Goal: Information Seeking & Learning: Learn about a topic

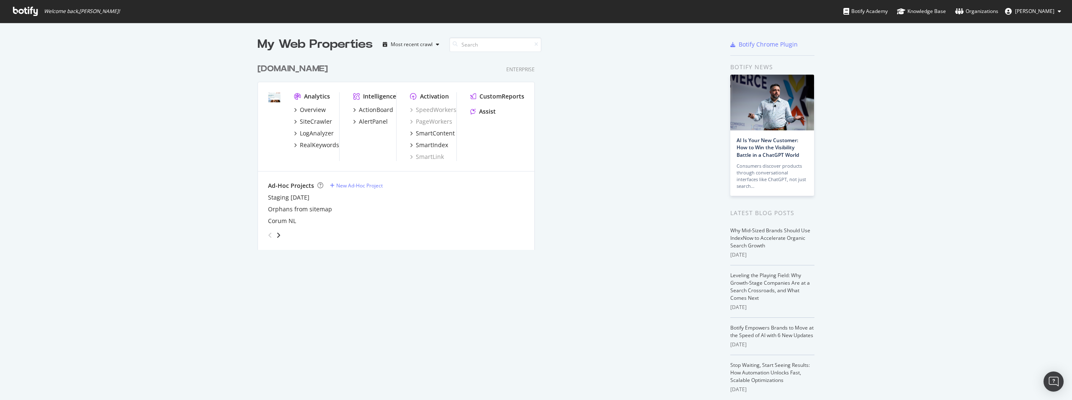
scroll to position [193, 448]
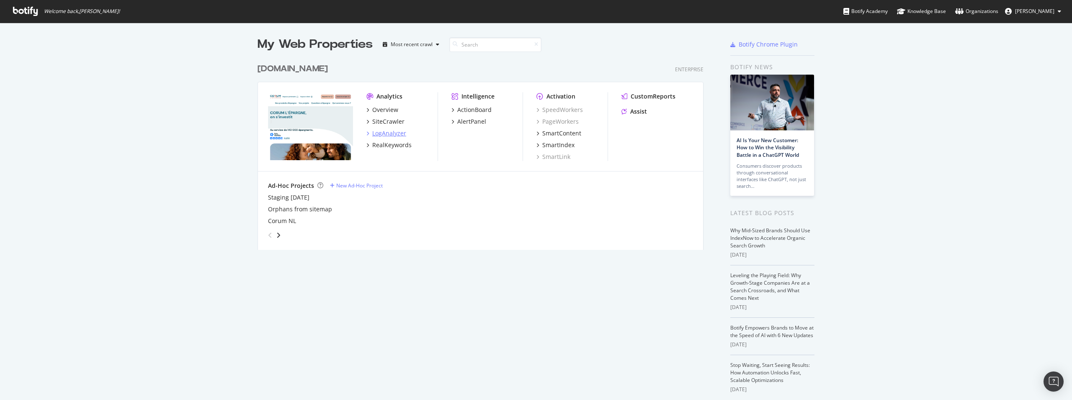
click at [305, 94] on div "LogAnalyzer" at bounding box center [389, 133] width 34 height 8
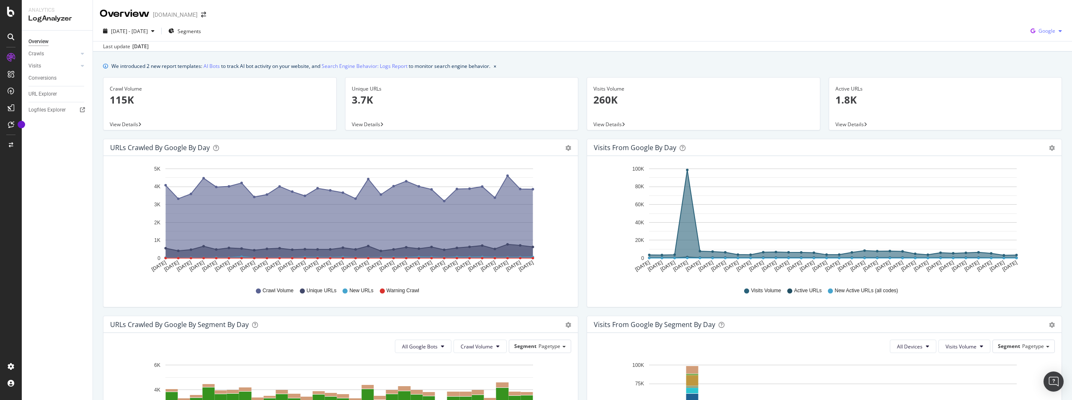
click at [305, 32] on span "Google" at bounding box center [1047, 30] width 17 height 7
click at [305, 79] on span "OpenAI" at bounding box center [1047, 79] width 31 height 8
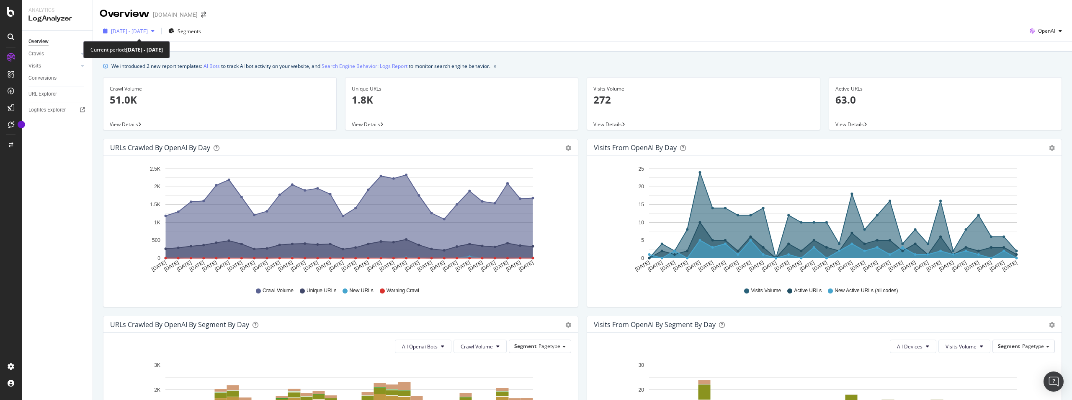
click at [148, 30] on span "2025 Jul. 12th - Aug. 10th" at bounding box center [129, 31] width 37 height 7
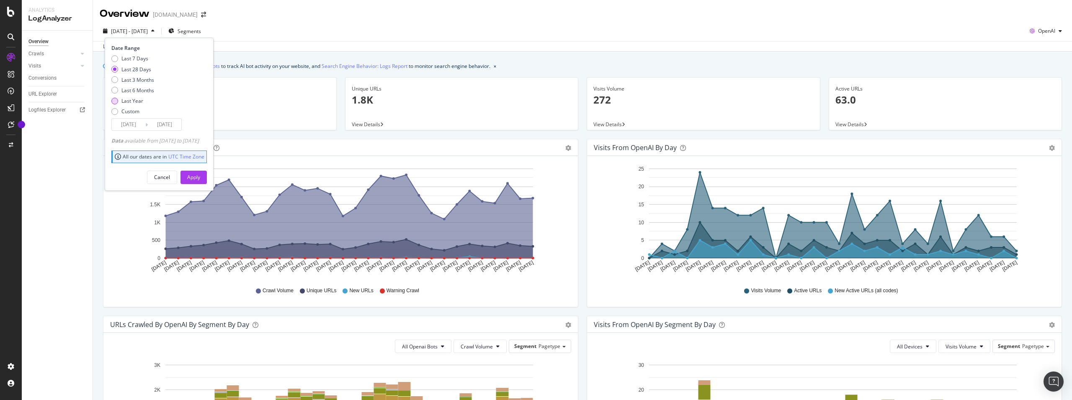
click at [136, 94] on div "Last Year" at bounding box center [132, 100] width 22 height 7
type input "2024/08/11"
click at [200, 94] on div "Apply" at bounding box center [193, 176] width 13 height 7
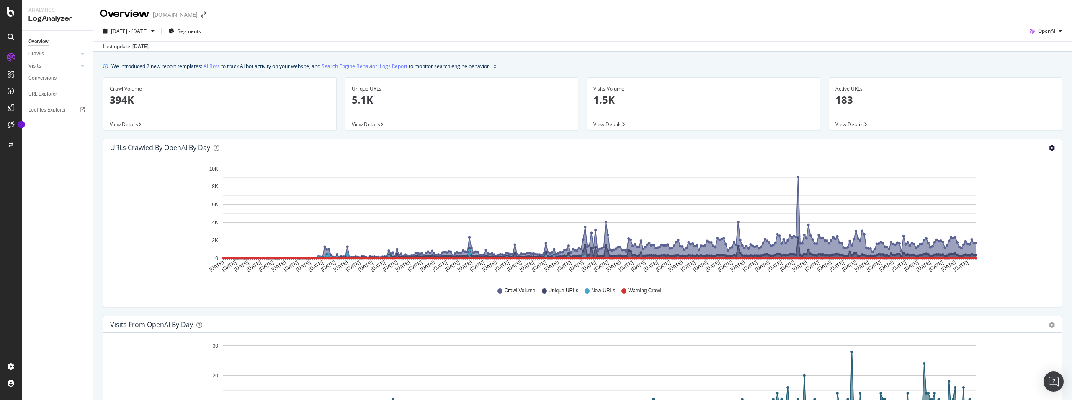
click at [305, 94] on icon "gear" at bounding box center [1052, 148] width 6 height 6
click at [305, 94] on span "Table" at bounding box center [1027, 179] width 67 height 11
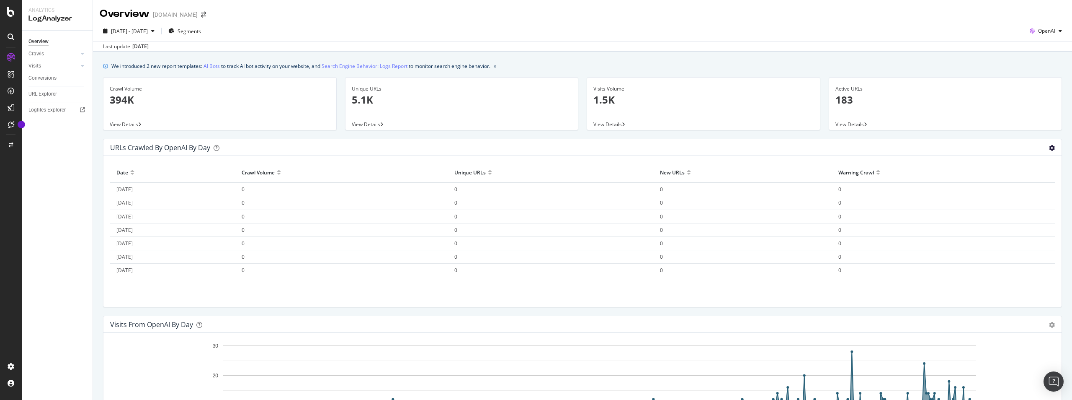
click at [305, 94] on icon "gear" at bounding box center [1052, 148] width 6 height 6
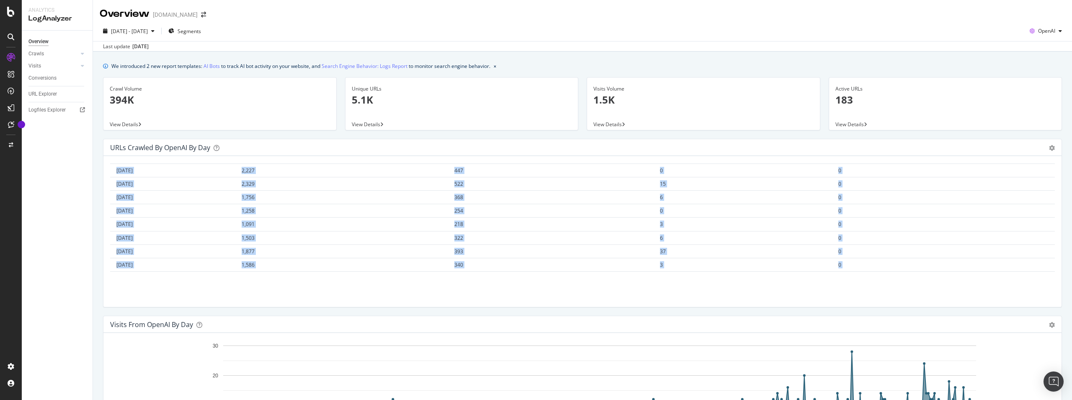
drag, startPoint x: 112, startPoint y: 172, endPoint x: 853, endPoint y: 262, distance: 746.3
copy table "Date Crawl Volume Unique URLs New URLs Warning Crawl 2024-08-11 0 0 0 0 2024-08…"
click at [305, 34] on div "OpenAI" at bounding box center [1046, 31] width 39 height 13
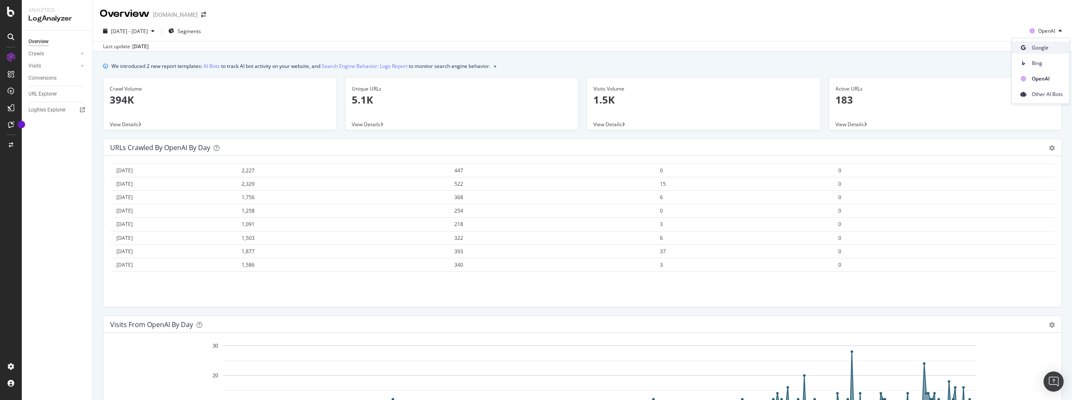
click at [305, 46] on span "Google" at bounding box center [1047, 48] width 31 height 8
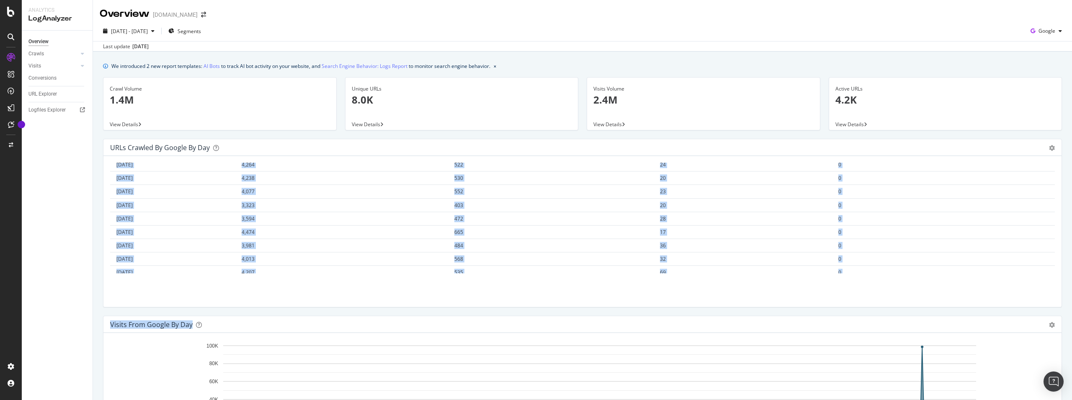
scroll to position [4771, 0]
drag, startPoint x: 206, startPoint y: 181, endPoint x: 882, endPoint y: 272, distance: 682.9
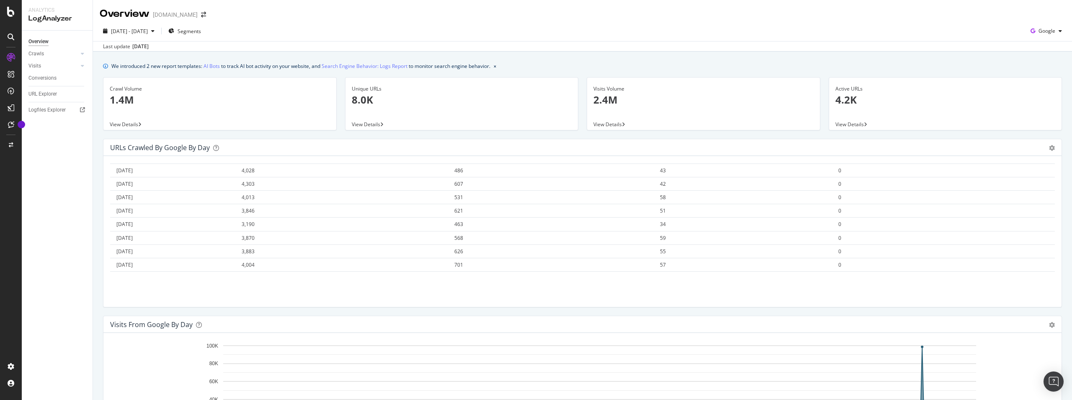
click at [305, 94] on div "Hold CTRL while clicking to filter the report. Date Crawl Volume Unique URLs Ne…" at bounding box center [582, 231] width 958 height 151
click at [305, 29] on span "Google" at bounding box center [1047, 30] width 17 height 7
click at [305, 94] on span "Other AI Bots" at bounding box center [1047, 94] width 31 height 8
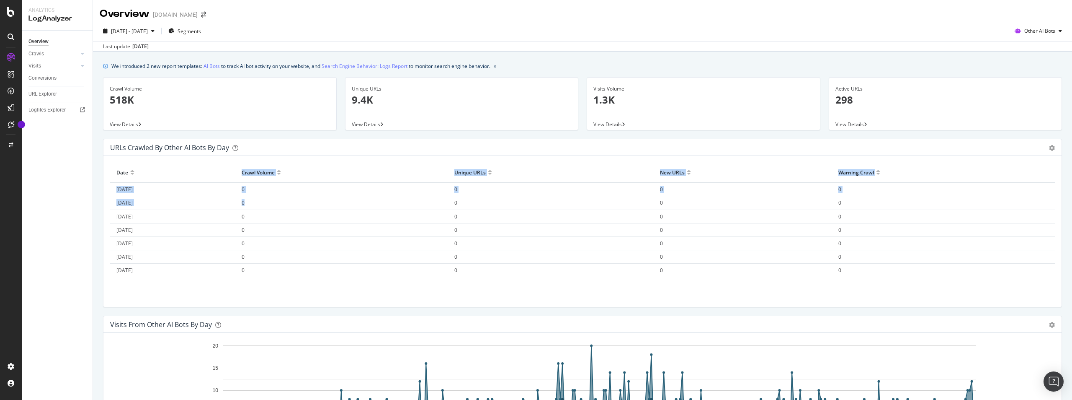
drag, startPoint x: 265, startPoint y: 168, endPoint x: 255, endPoint y: 171, distance: 10.4
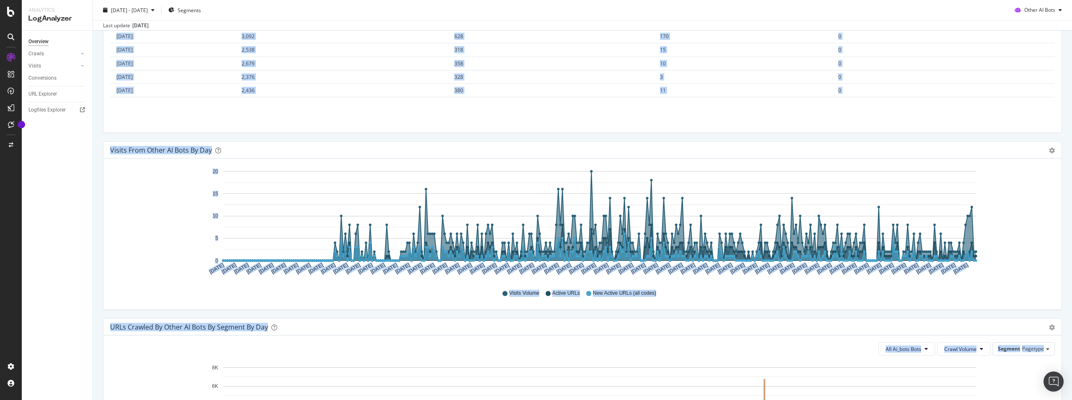
scroll to position [232, 0]
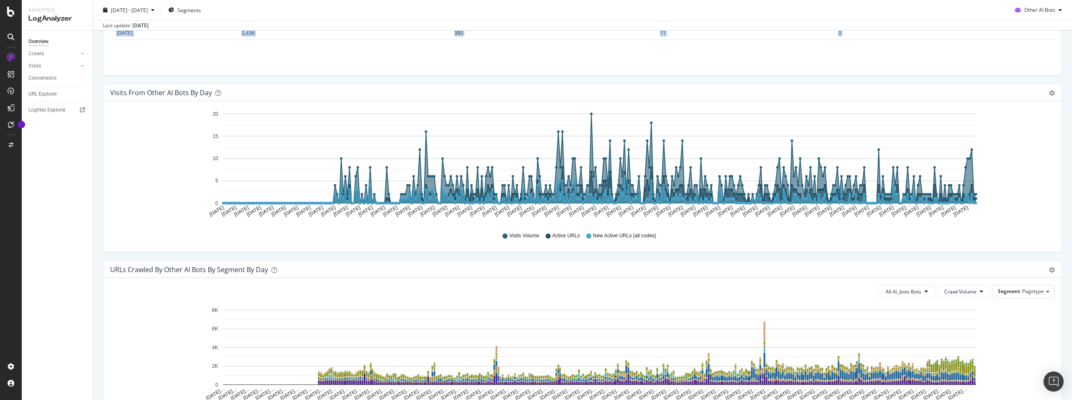
drag, startPoint x: 113, startPoint y: 169, endPoint x: 867, endPoint y: 40, distance: 764.8
copy table "Date Crawl Volume Unique URLs New URLs Warning Crawl 2024-08-11 0 0 0 0 2024-08…"
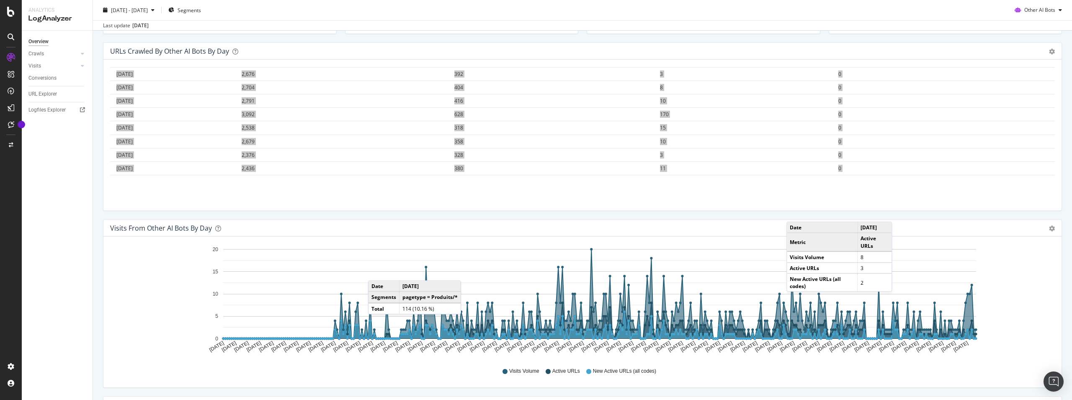
scroll to position [149, 0]
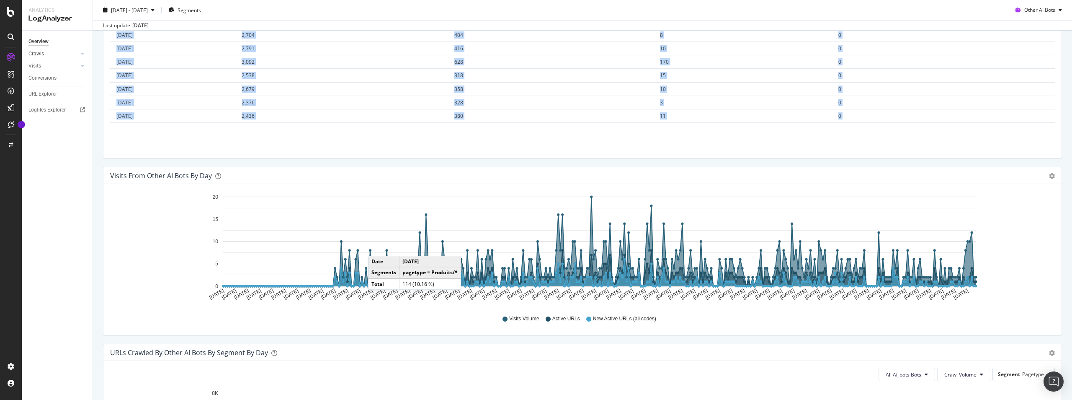
click at [46, 52] on link "Crawls" at bounding box center [53, 53] width 50 height 9
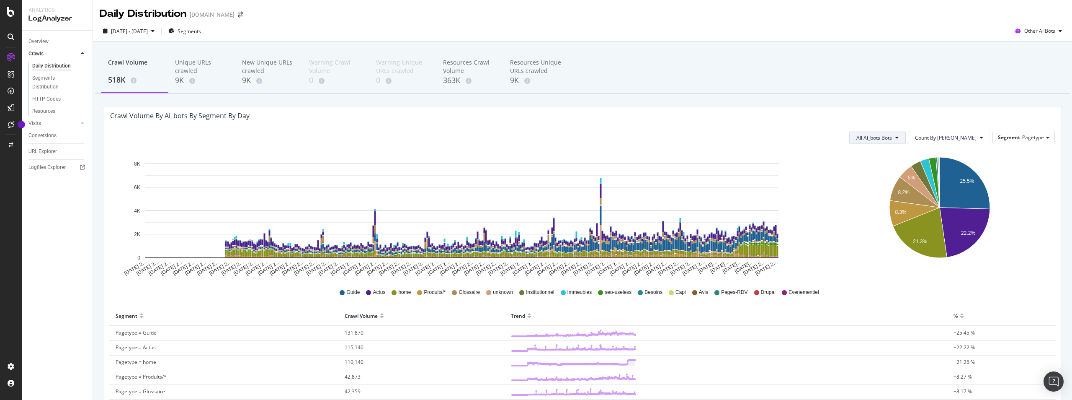
click at [305, 94] on button "All Ai_bots Bots" at bounding box center [877, 137] width 57 height 13
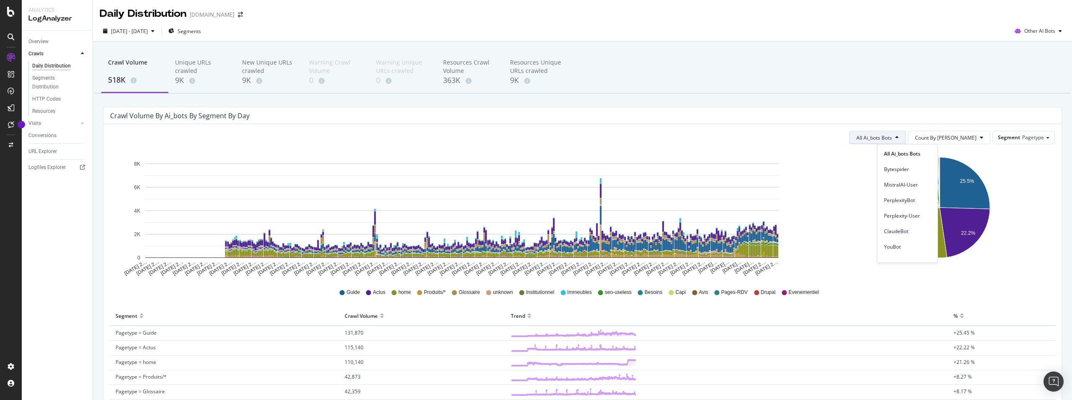
click at [305, 94] on button "All Ai_bots Bots" at bounding box center [877, 137] width 57 height 13
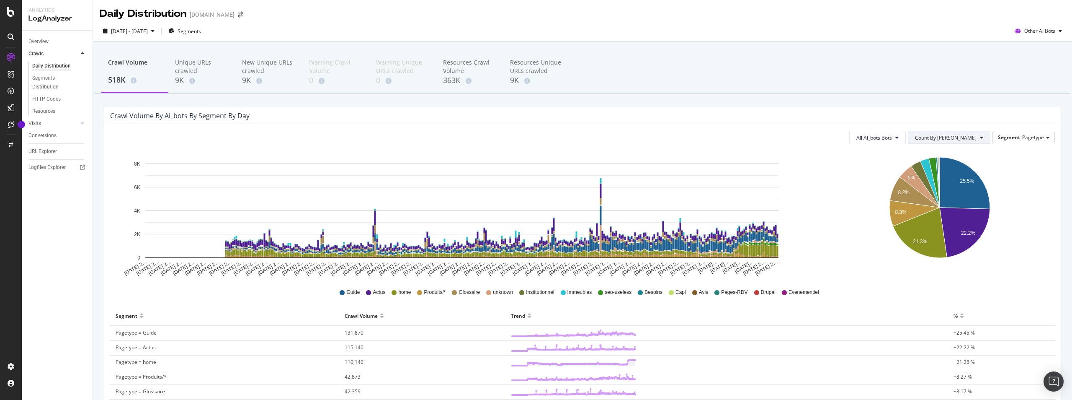
click at [305, 94] on span "Count By [PERSON_NAME]" at bounding box center [946, 137] width 62 height 7
click at [305, 94] on span "Segment" at bounding box center [1009, 137] width 22 height 7
click at [305, 94] on div "Segmentation_2023" at bounding box center [1017, 160] width 67 height 11
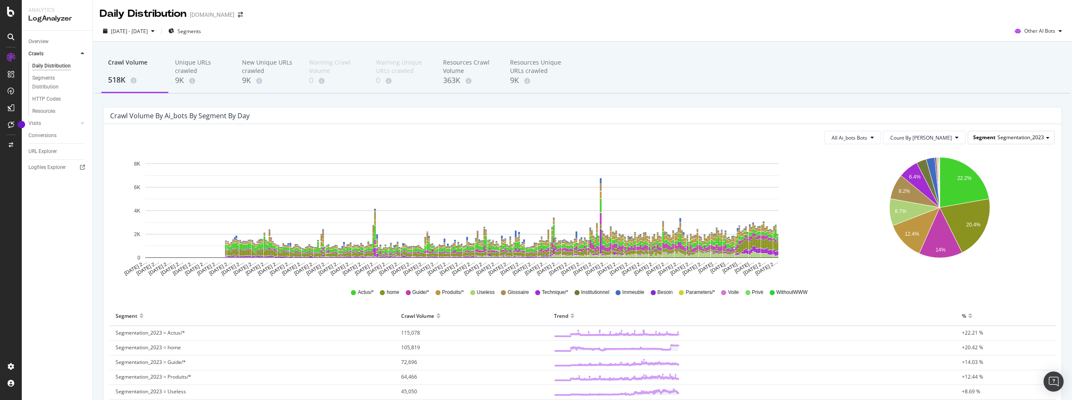
click at [305, 94] on span "Segmentation_2023" at bounding box center [1021, 137] width 46 height 7
click at [305, 94] on div "Pagetype" at bounding box center [1017, 149] width 67 height 11
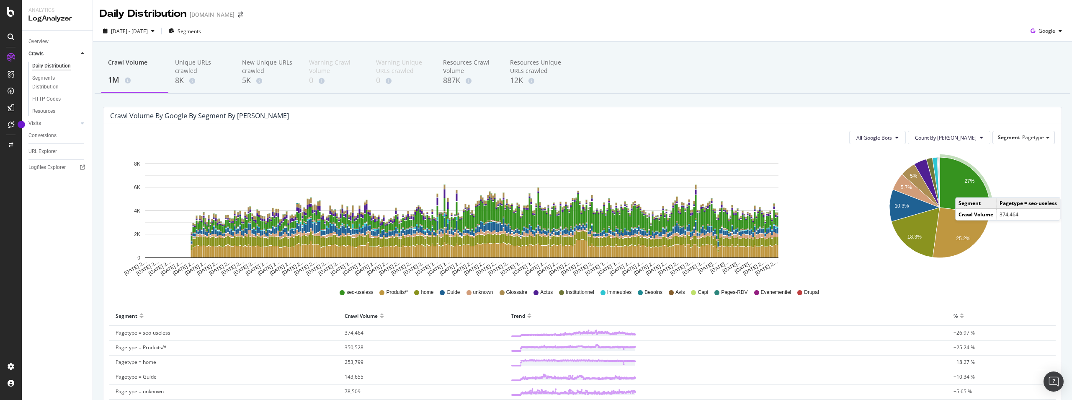
click at [961, 188] on icon "A chart." at bounding box center [965, 185] width 50 height 57
click at [43, 100] on div "HTTP Codes" at bounding box center [46, 99] width 28 height 9
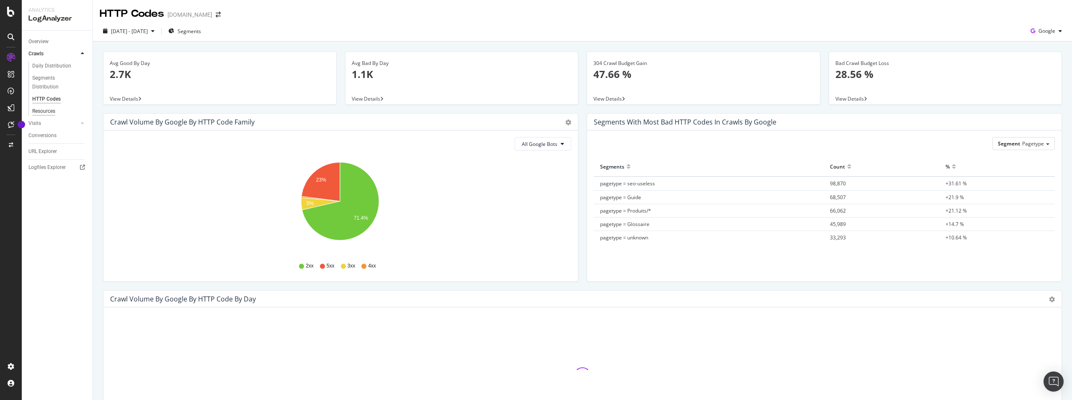
click at [47, 113] on div "Resources" at bounding box center [43, 111] width 23 height 9
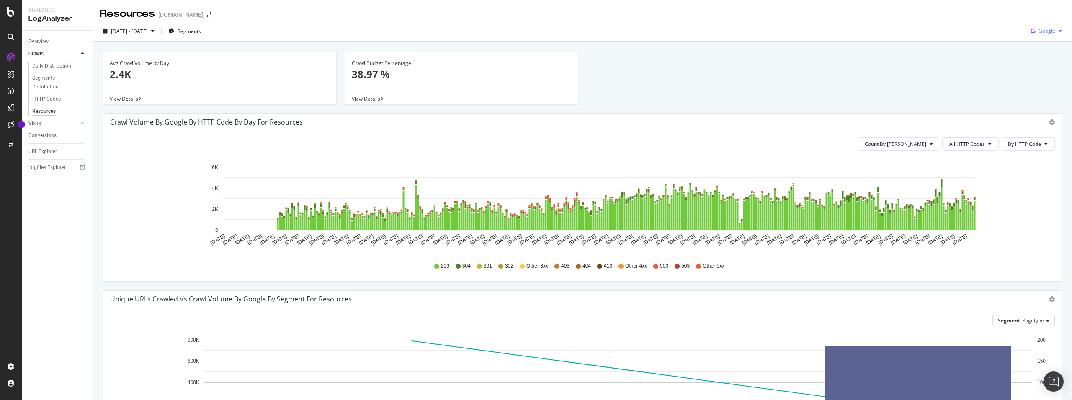
click at [1049, 29] on span "Google" at bounding box center [1047, 30] width 17 height 7
click at [1029, 79] on div "OpenAI" at bounding box center [1041, 78] width 58 height 12
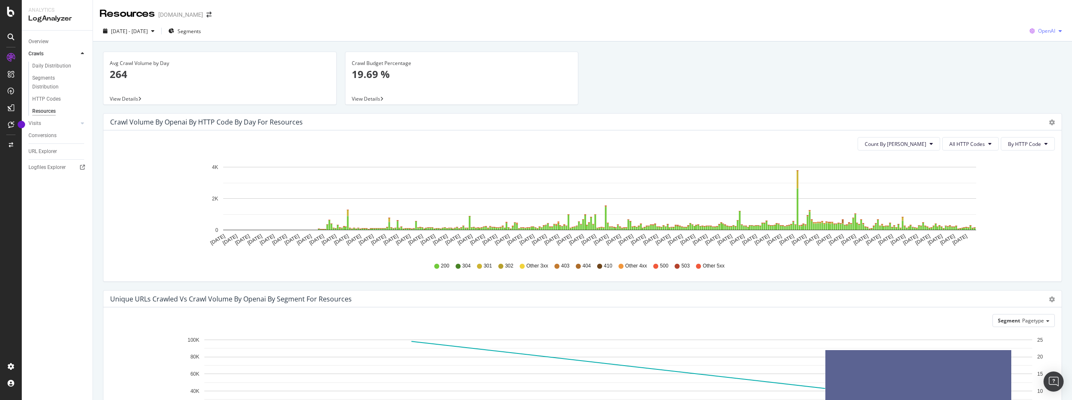
click at [1047, 33] on span "OpenAI" at bounding box center [1046, 30] width 17 height 7
click at [1045, 45] on span "Google" at bounding box center [1047, 48] width 31 height 8
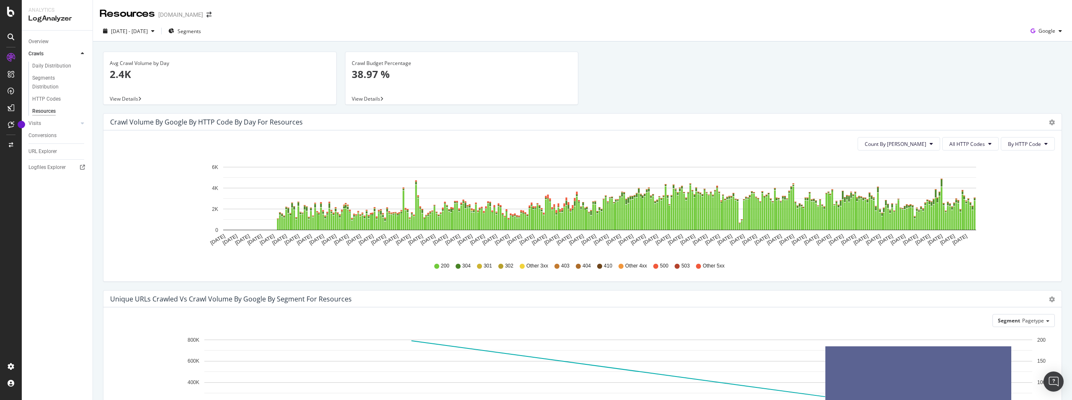
click at [371, 99] on span "View Details" at bounding box center [366, 98] width 28 height 7
click at [1043, 35] on div "Google" at bounding box center [1046, 31] width 38 height 13
click at [1051, 90] on span "Other AI Bots" at bounding box center [1047, 94] width 31 height 8
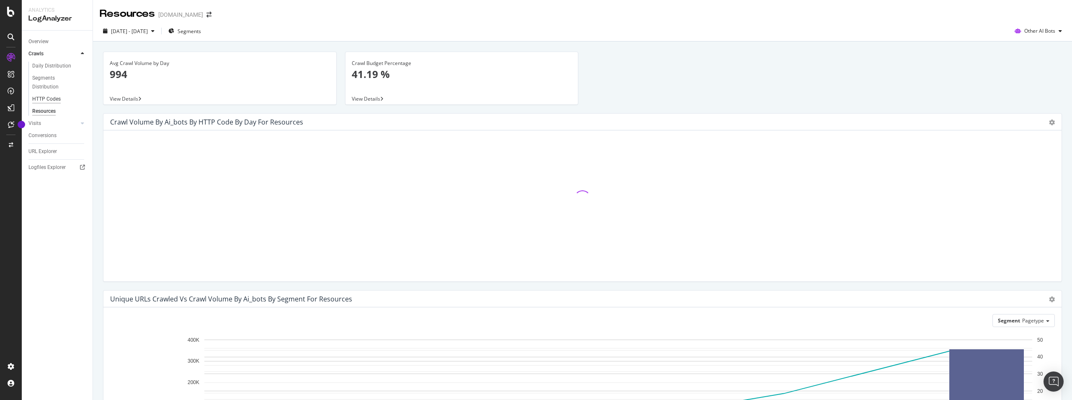
click at [55, 101] on div "HTTP Codes" at bounding box center [46, 99] width 28 height 9
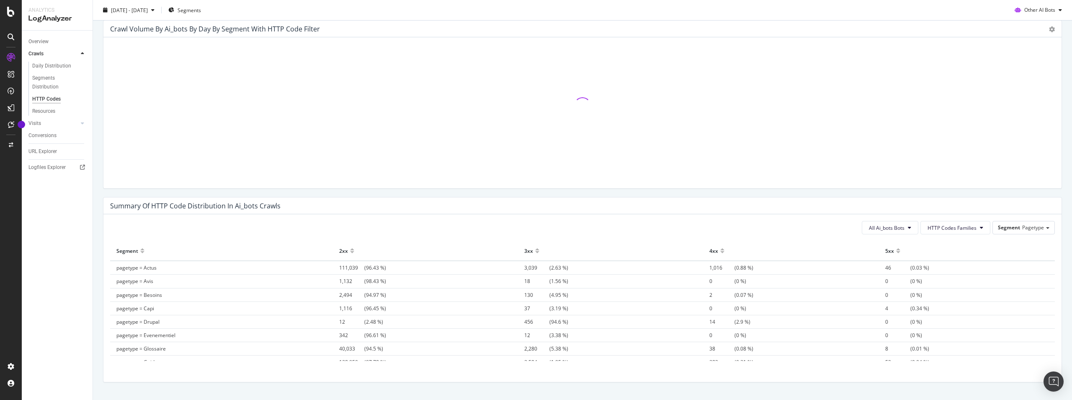
scroll to position [465, 0]
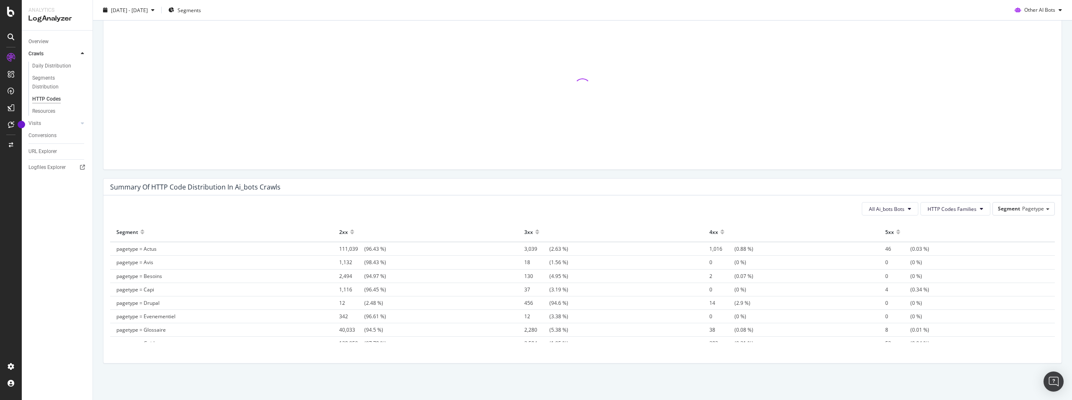
click at [46, 65] on div "Daily Distribution" at bounding box center [51, 66] width 39 height 9
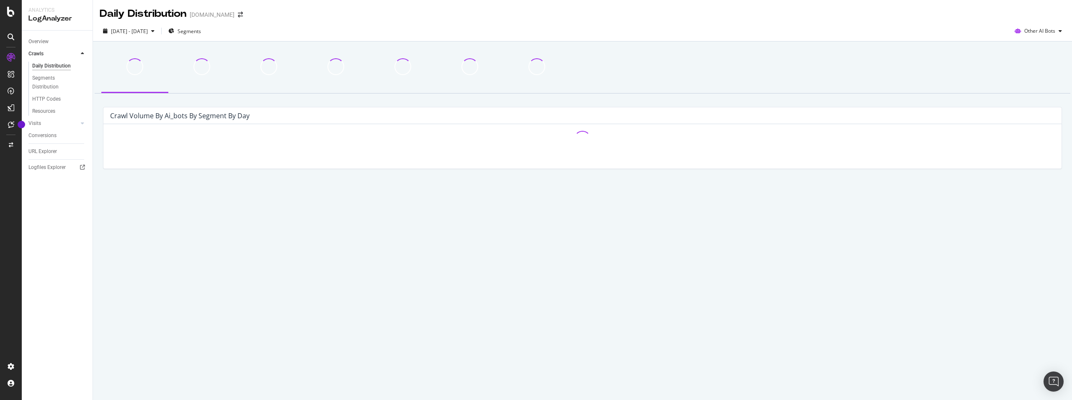
click at [64, 69] on div "Daily Distribution" at bounding box center [51, 66] width 39 height 9
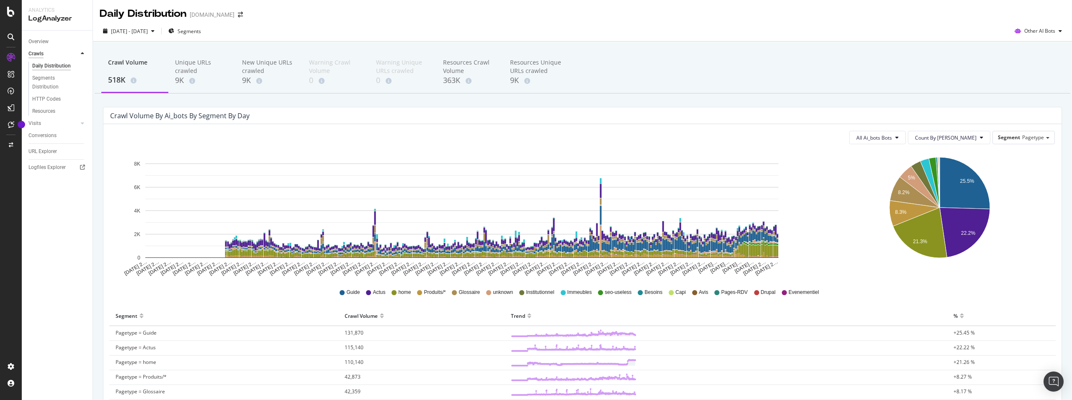
click at [37, 53] on div "Crawls" at bounding box center [35, 53] width 15 height 9
click at [40, 44] on div "Overview" at bounding box center [38, 41] width 20 height 9
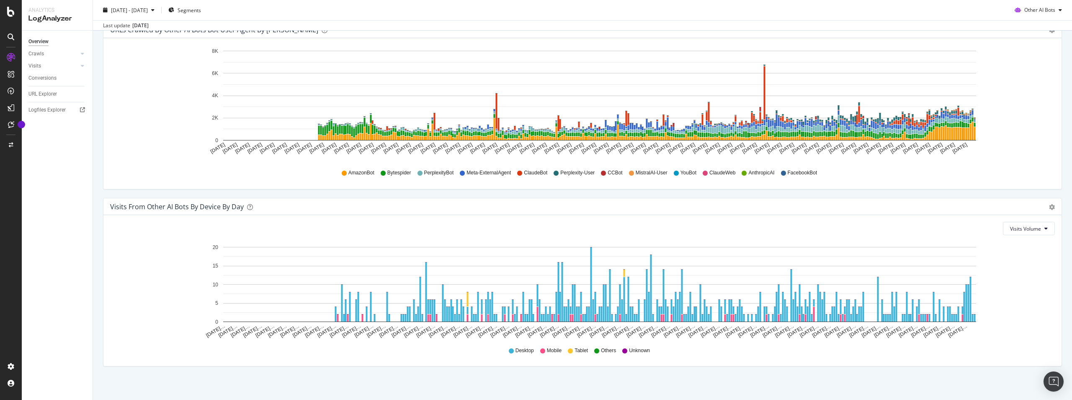
scroll to position [827, 0]
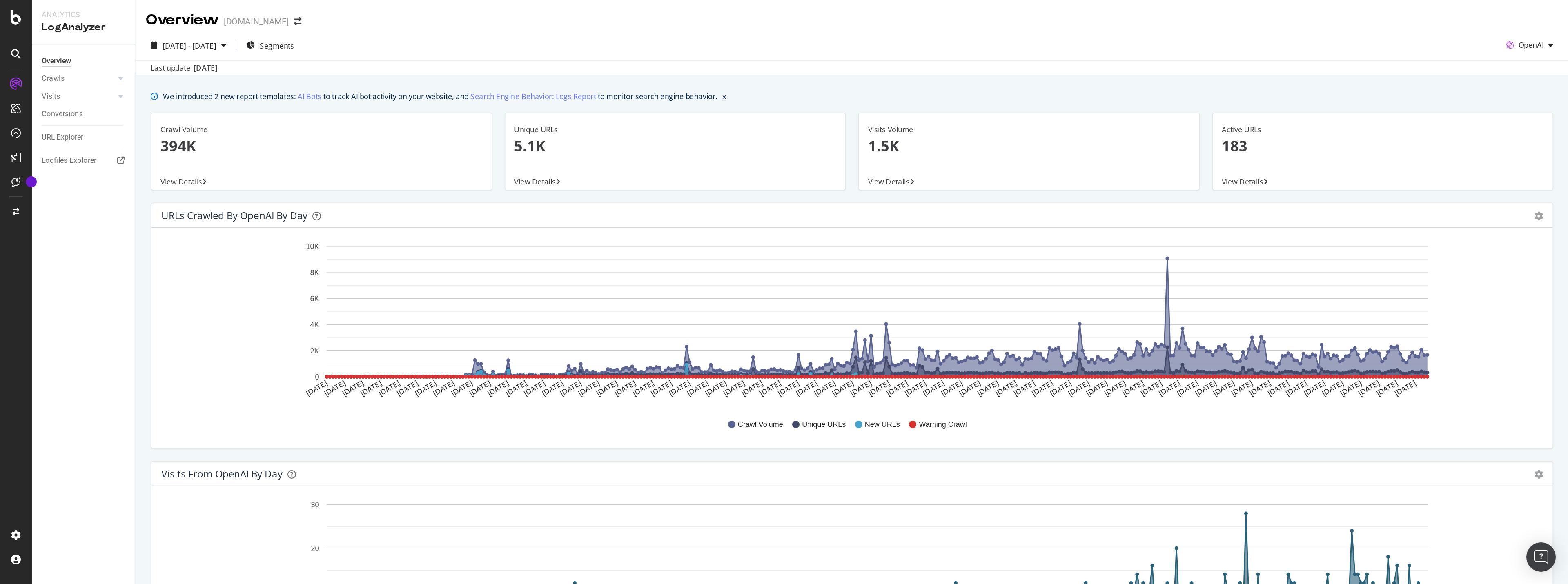
scroll to position [661, 0]
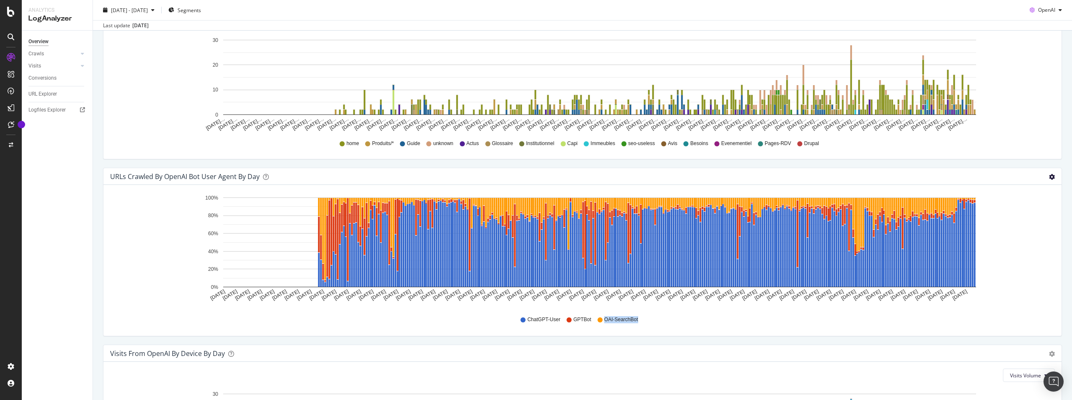
click at [1029, 191] on span "Timeline (by Value)" at bounding box center [1022, 192] width 78 height 11
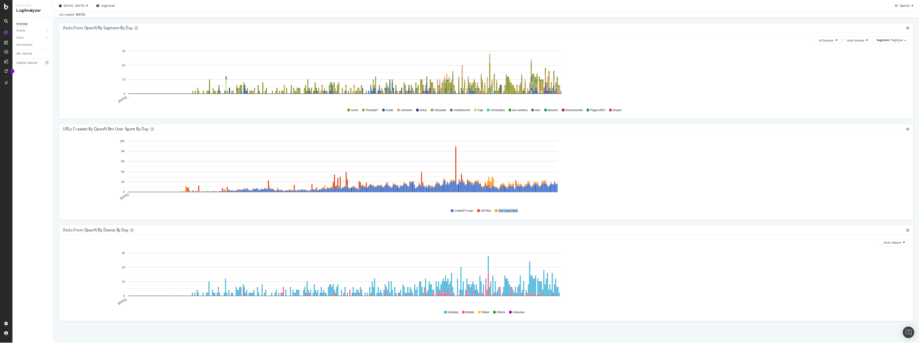
scroll to position [629, 0]
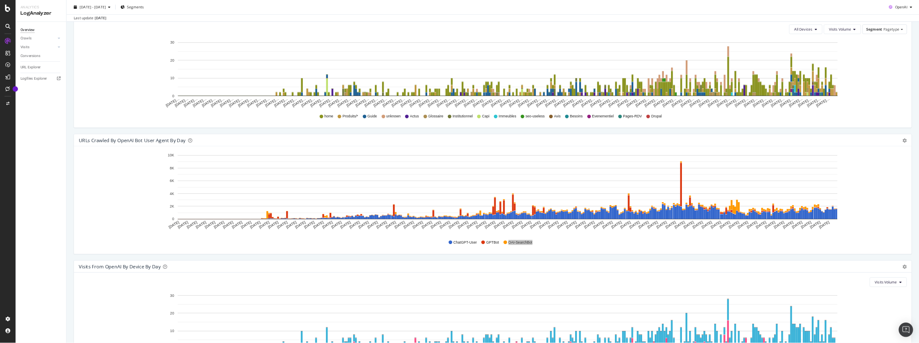
scroll to position [748, 0]
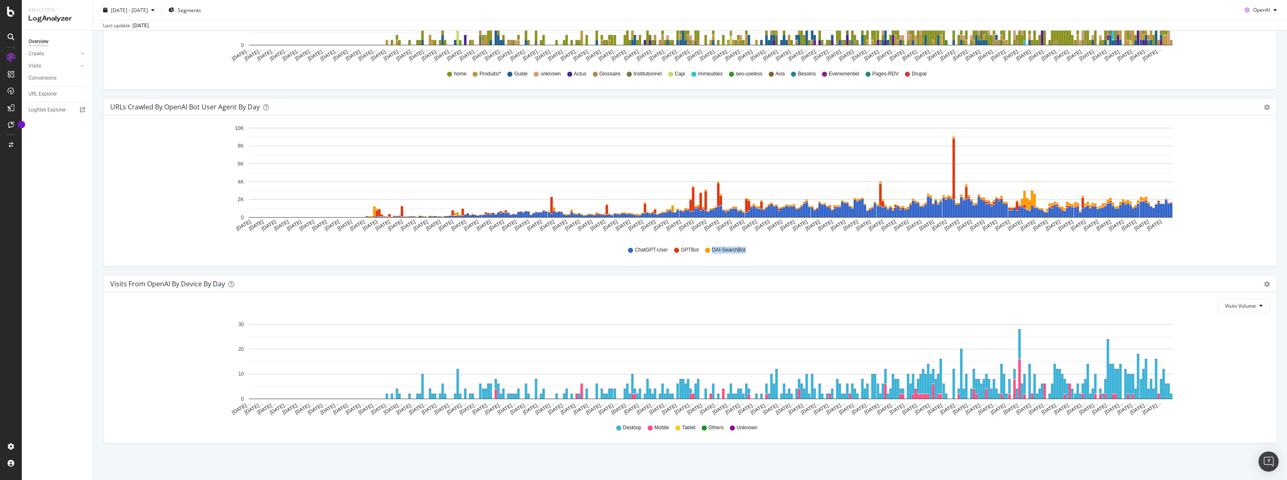
click at [654, 248] on span "ChatGPT-User" at bounding box center [650, 249] width 33 height 7
copy span "ChatGPT-User"
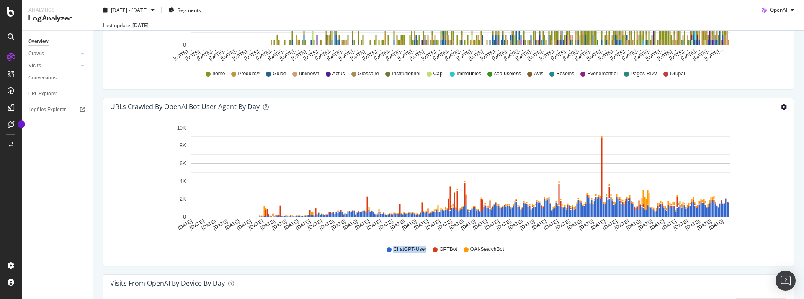
click at [783, 194] on icon "Aug 11 2024 Aug 19 2024 Aug 27 2024 Sep 04 2024 Sep 12 2024 Sep 20 2024 Sep 28 …" at bounding box center [447, 180] width 674 height 116
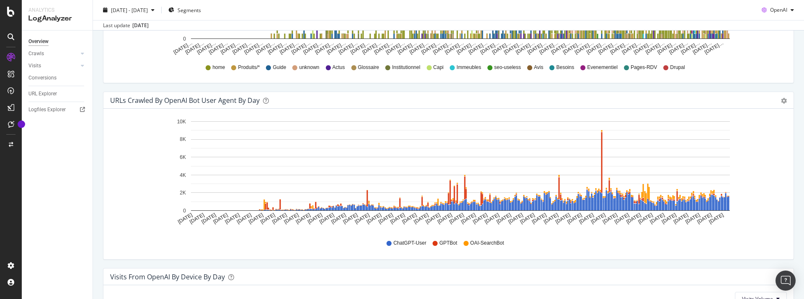
scroll to position [761, 0]
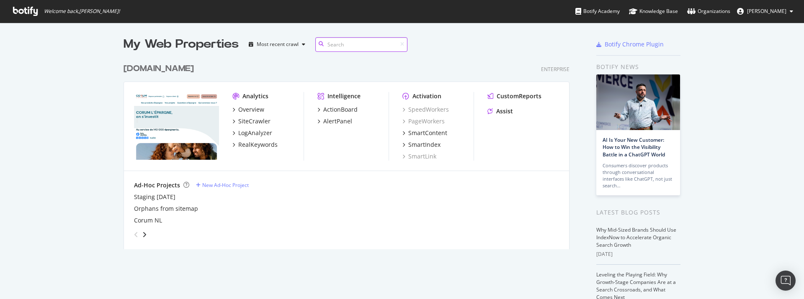
scroll to position [297, 798]
click at [120, 12] on span "Welcome back, [PERSON_NAME] !" at bounding box center [82, 11] width 76 height 7
drag, startPoint x: 591, startPoint y: 48, endPoint x: 729, endPoint y: 251, distance: 245.9
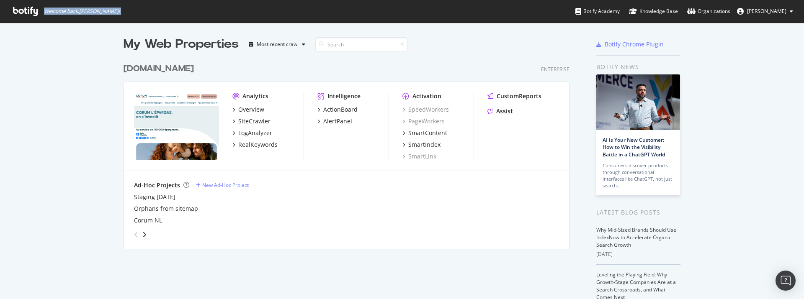
click at [731, 253] on div "My Web Properties Most recent crawl [DOMAIN_NAME] Enterprise Analytics Overview…" at bounding box center [402, 230] width 804 height 414
click at [725, 238] on div "My Web Properties Most recent crawl [DOMAIN_NAME] Enterprise Analytics Overview…" at bounding box center [402, 230] width 804 height 414
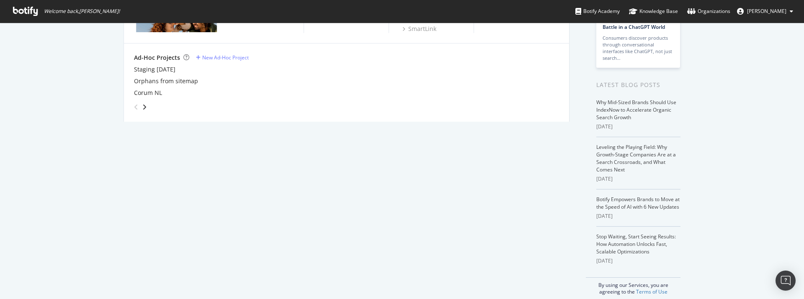
scroll to position [137, 0]
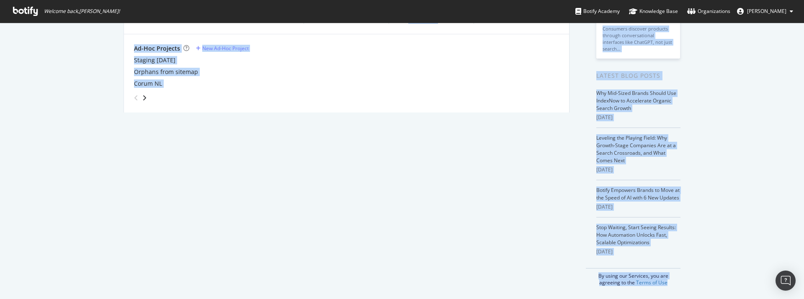
drag, startPoint x: 689, startPoint y: 288, endPoint x: 570, endPoint y: 144, distance: 187.7
click at [570, 144] on div "My Web Properties Most recent crawl [DOMAIN_NAME] Enterprise Analytics Overview…" at bounding box center [402, 93] width 804 height 414
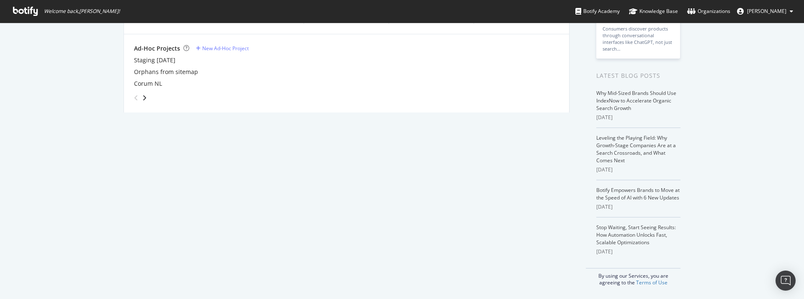
click at [573, 169] on div "My Web Properties Most recent crawl [DOMAIN_NAME] Enterprise Analytics Overview…" at bounding box center [355, 92] width 463 height 387
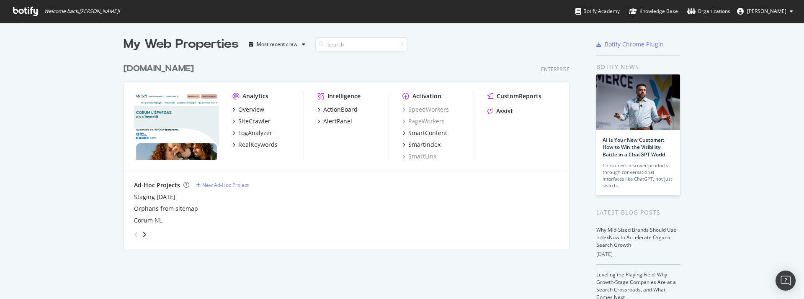
scroll to position [297, 798]
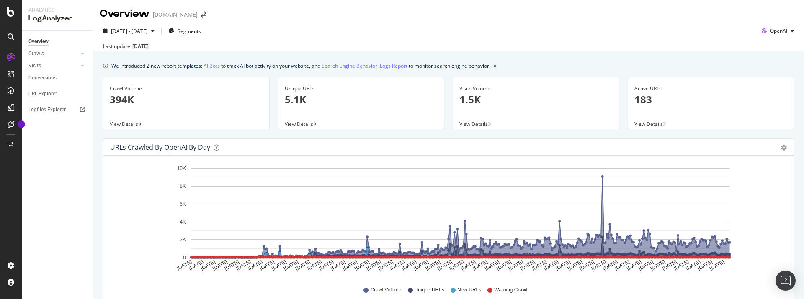
scroll to position [929, 0]
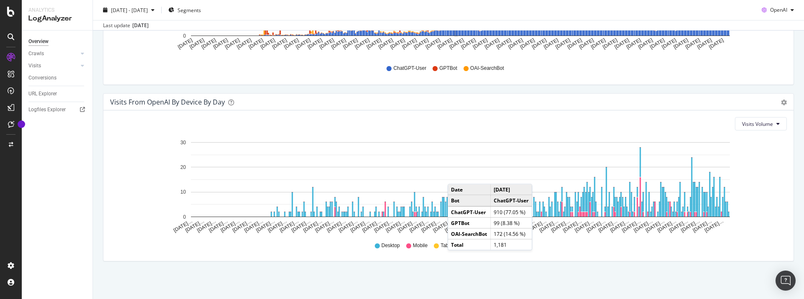
click at [781, 124] on button "Visits Volume" at bounding box center [761, 123] width 52 height 13
click at [66, 65] on link "Visits" at bounding box center [53, 66] width 50 height 9
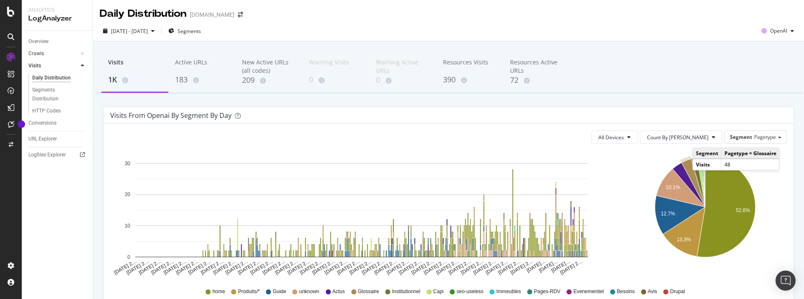
click at [62, 54] on link "Crawls" at bounding box center [53, 53] width 50 height 9
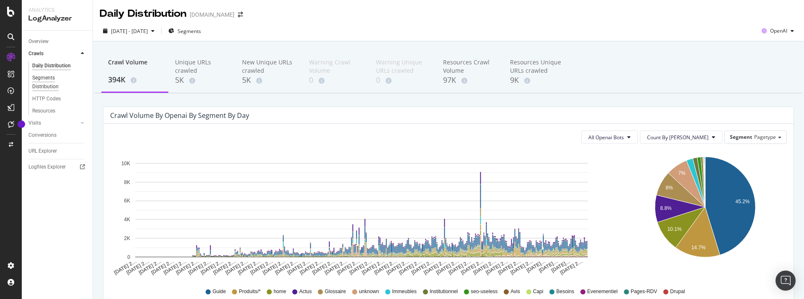
click at [45, 77] on div "Segments Distribution" at bounding box center [55, 83] width 46 height 18
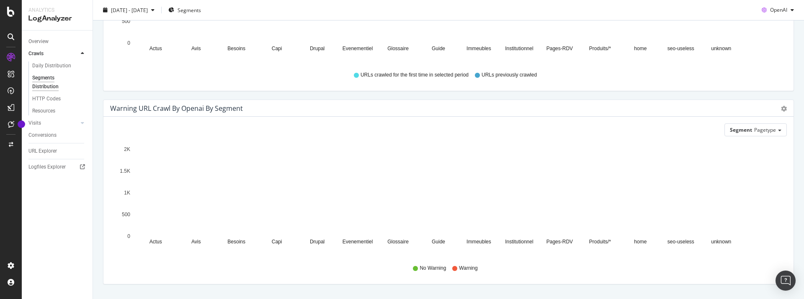
scroll to position [362, 0]
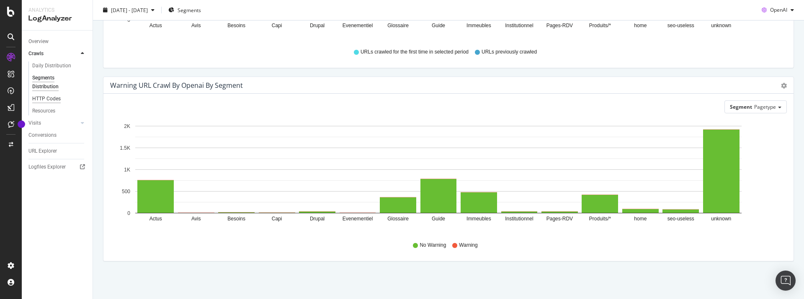
click at [51, 100] on div "HTTP Codes" at bounding box center [46, 99] width 28 height 9
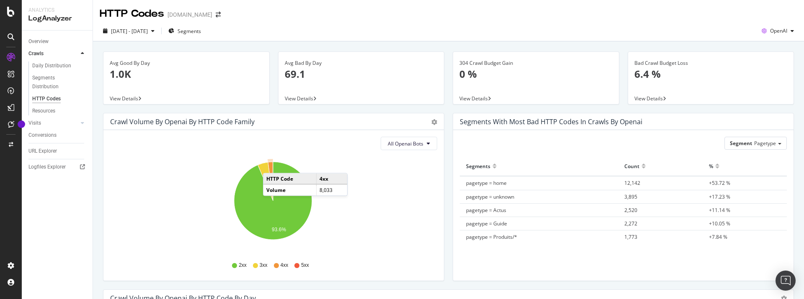
click at [271, 165] on icon "A chart." at bounding box center [270, 181] width 5 height 39
click at [50, 111] on div "Resources" at bounding box center [43, 111] width 23 height 9
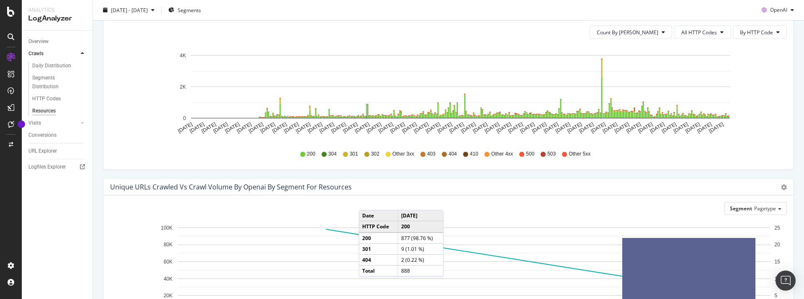
scroll to position [213, 0]
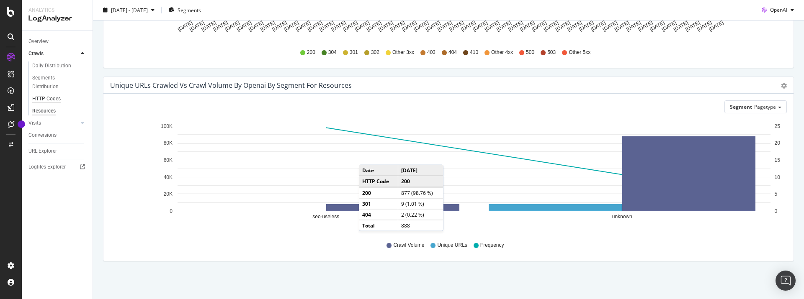
click at [46, 98] on div "HTTP Codes" at bounding box center [46, 99] width 28 height 9
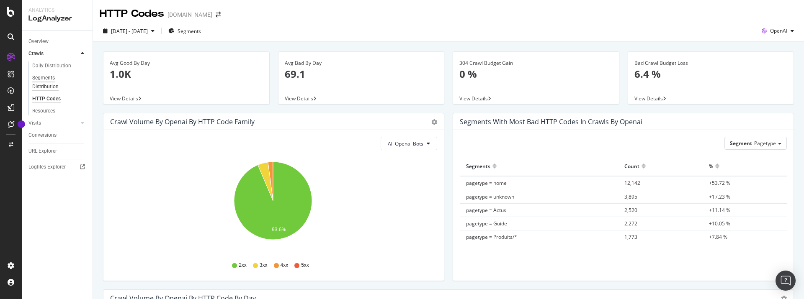
click at [41, 85] on div "Segments Distribution" at bounding box center [55, 83] width 46 height 18
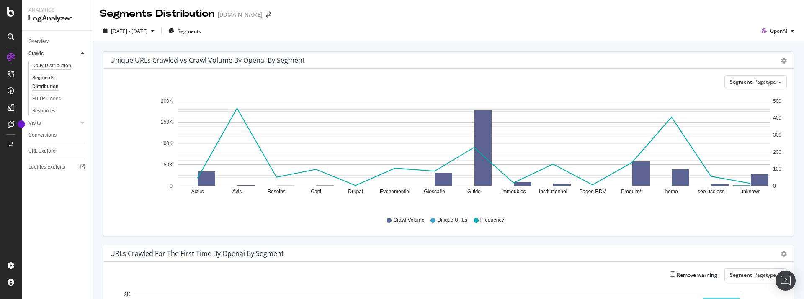
click at [42, 67] on div "Daily Distribution" at bounding box center [51, 66] width 39 height 9
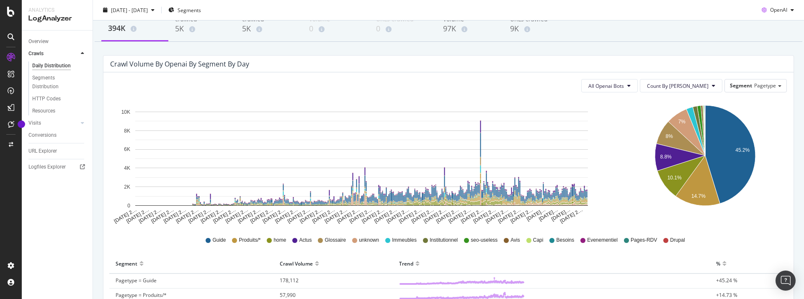
scroll to position [111, 0]
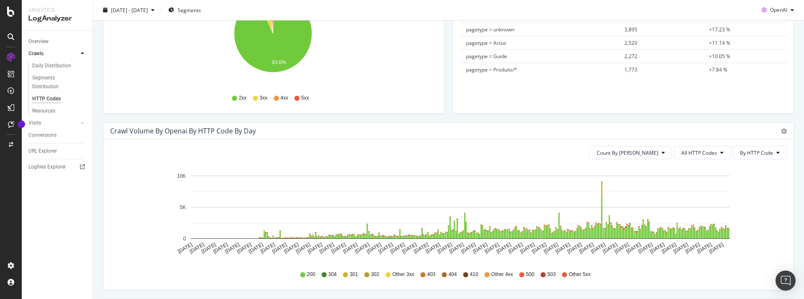
scroll to position [223, 0]
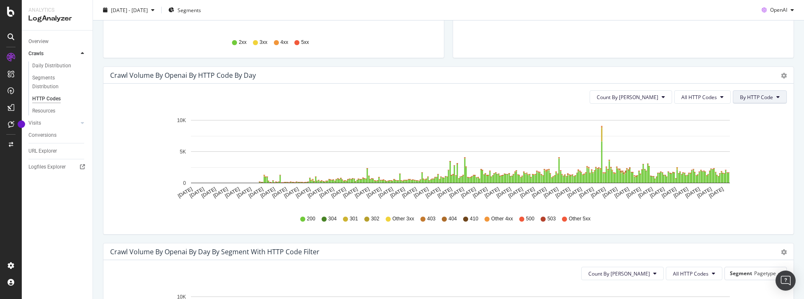
click at [776, 99] on icon at bounding box center [777, 97] width 3 height 5
click at [781, 78] on div "Timeline (by Value) Timeline (by Percentage) Table" at bounding box center [784, 75] width 6 height 8
click at [745, 123] on span "Table" at bounding box center [754, 122] width 78 height 11
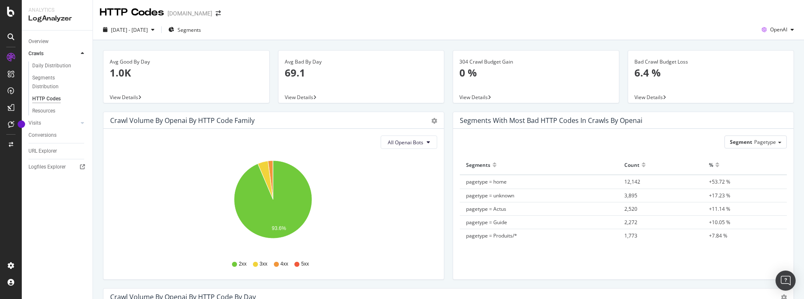
scroll to position [0, 0]
click at [43, 44] on div "Overview" at bounding box center [38, 41] width 20 height 9
